Goal: Find specific page/section: Find specific page/section

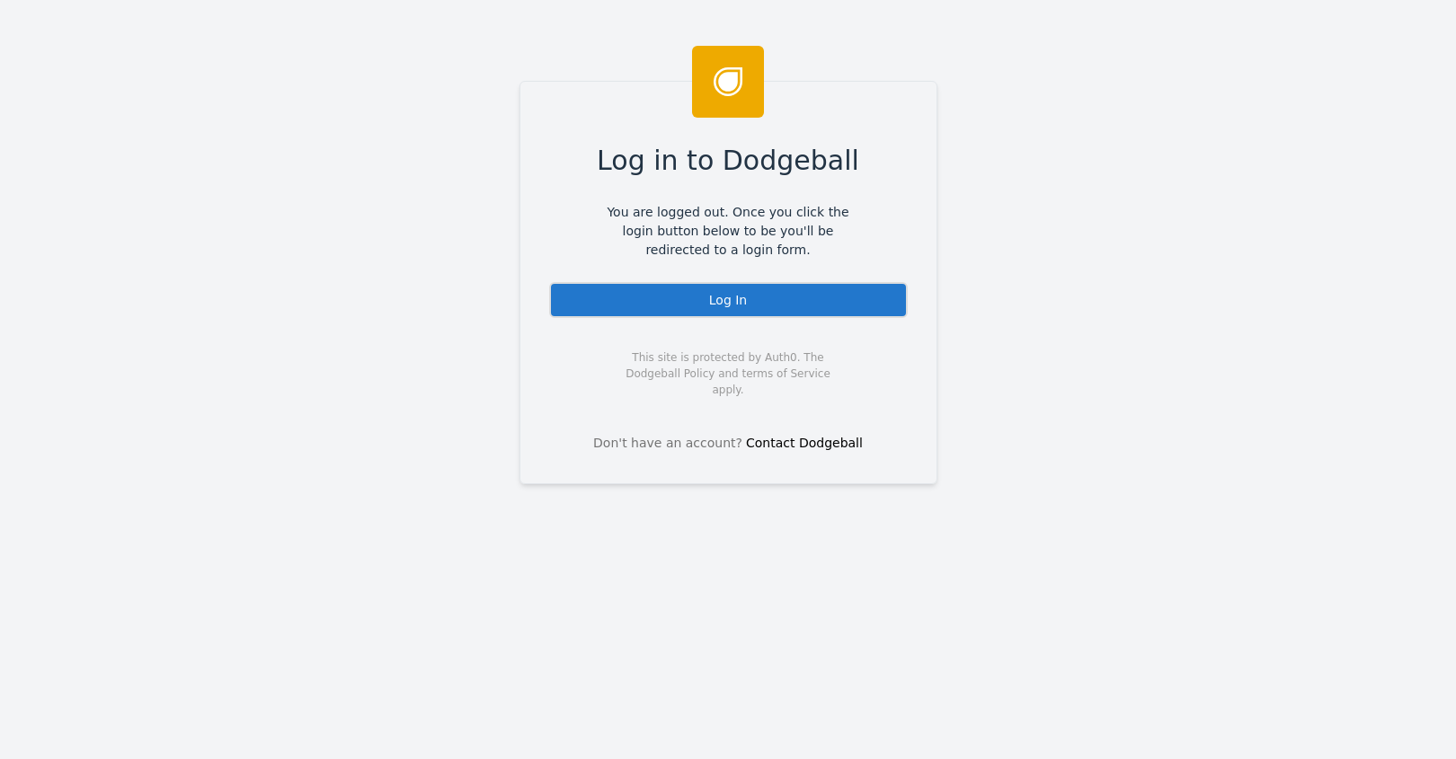
click at [664, 294] on div "Log In" at bounding box center [728, 300] width 359 height 36
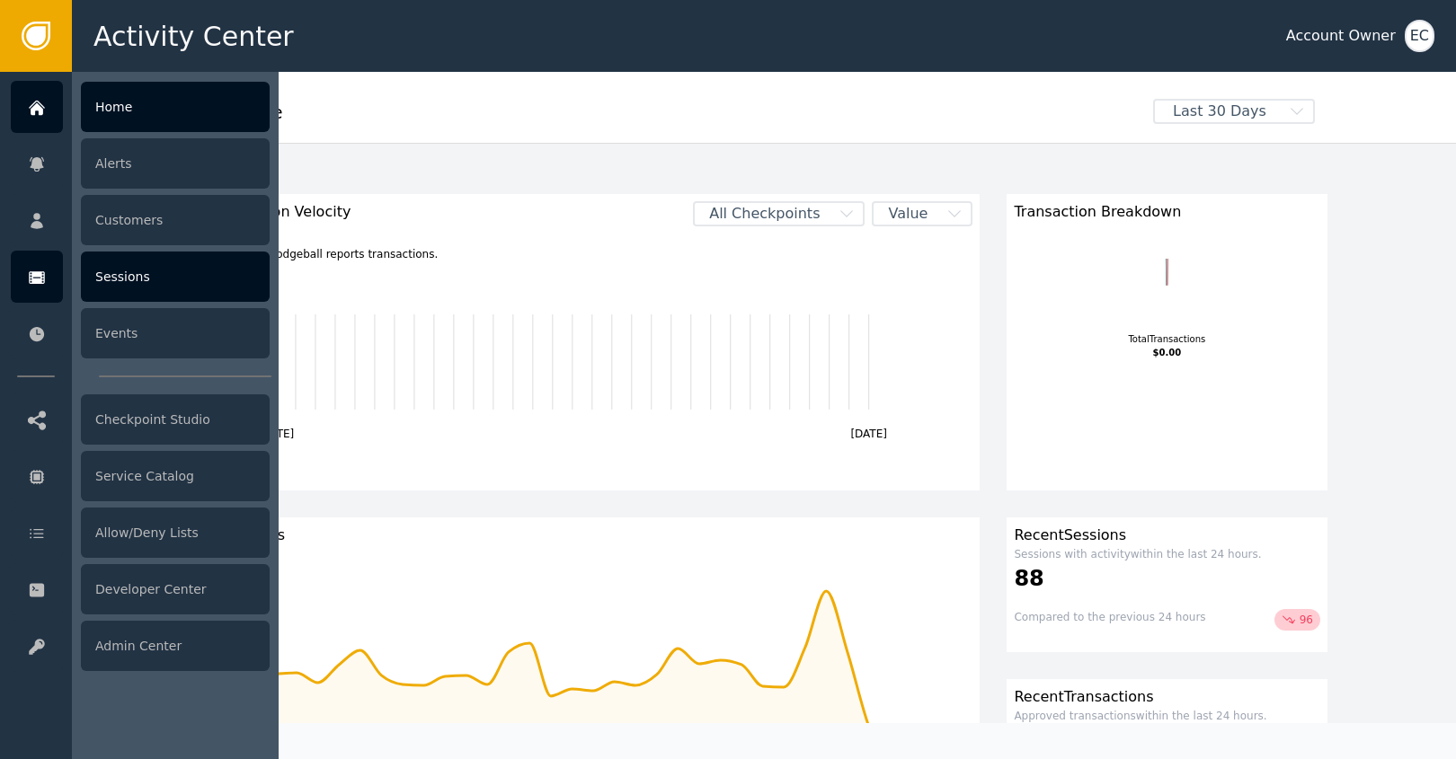
click at [118, 271] on div "Sessions" at bounding box center [175, 277] width 189 height 50
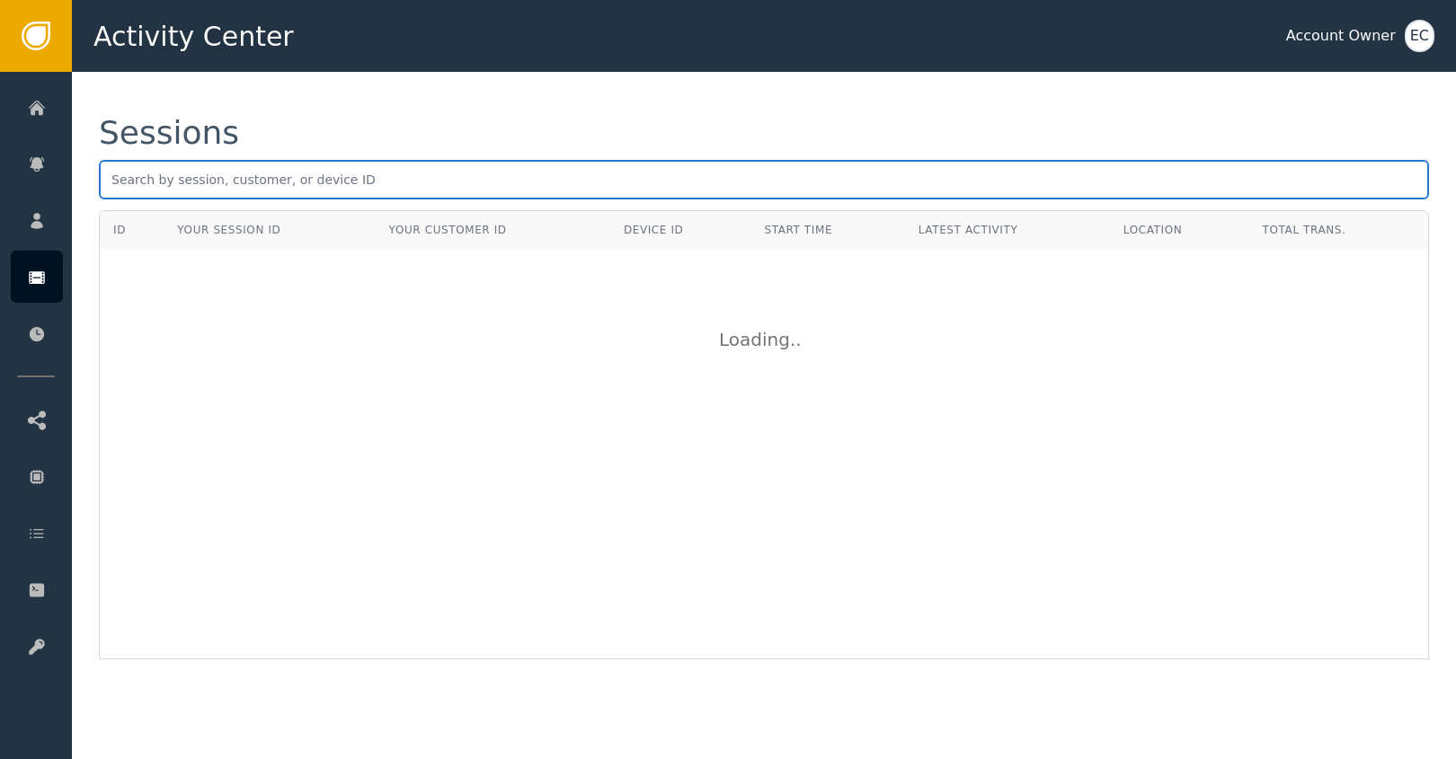
click at [338, 172] on input "text" at bounding box center [764, 180] width 1330 height 40
paste input "Kristin Mangum"
type input "Kristin Mangum"
